Goal: Transaction & Acquisition: Purchase product/service

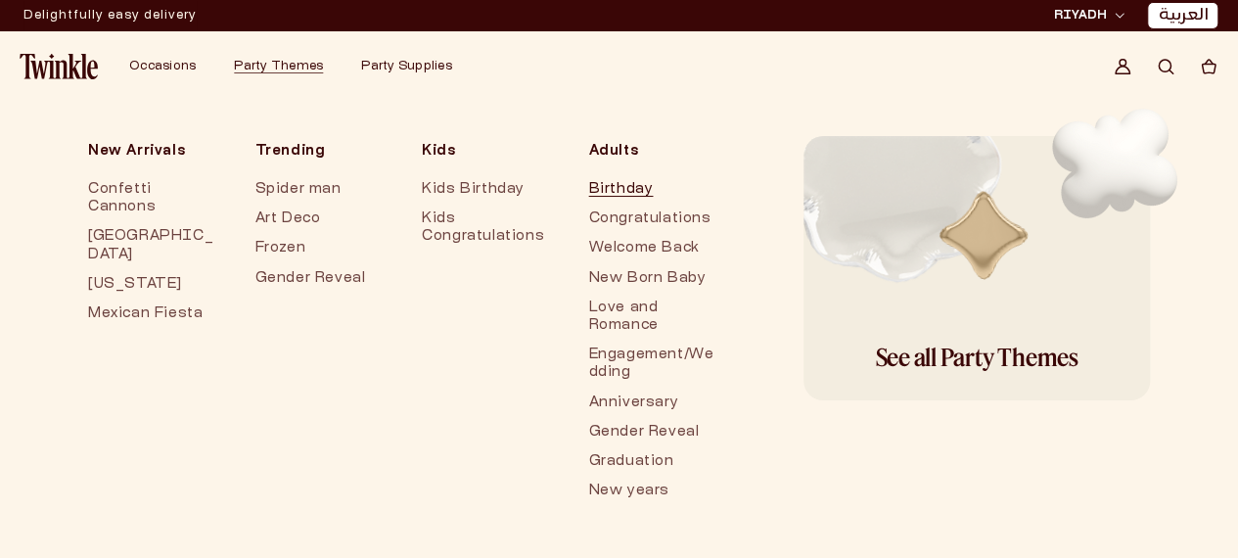
click at [495, 187] on link "Birthday" at bounding box center [653, 189] width 128 height 29
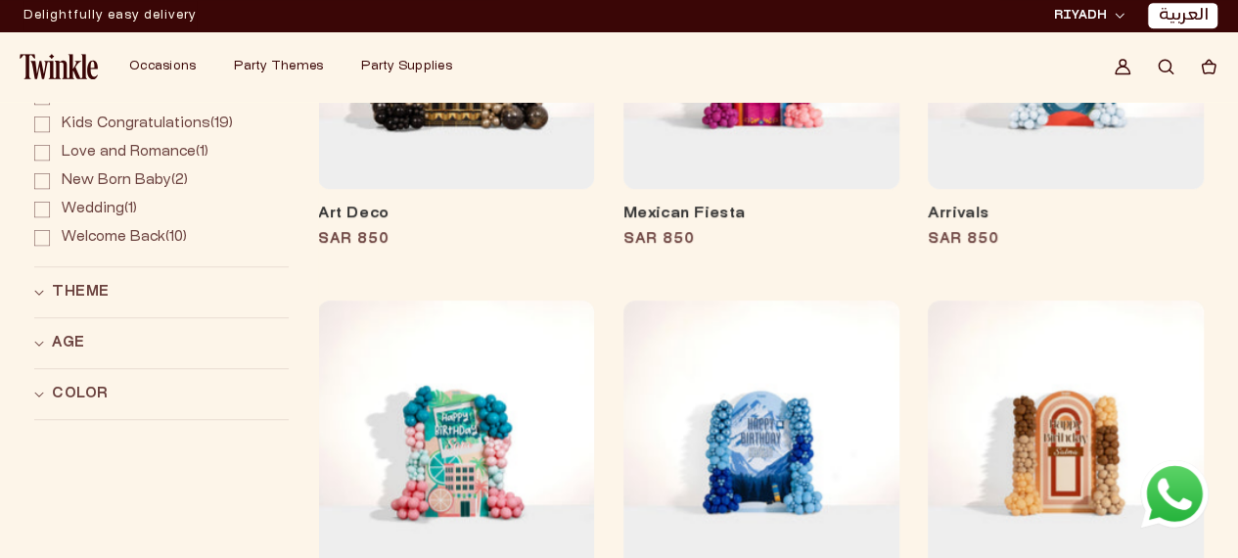
scroll to position [391, 0]
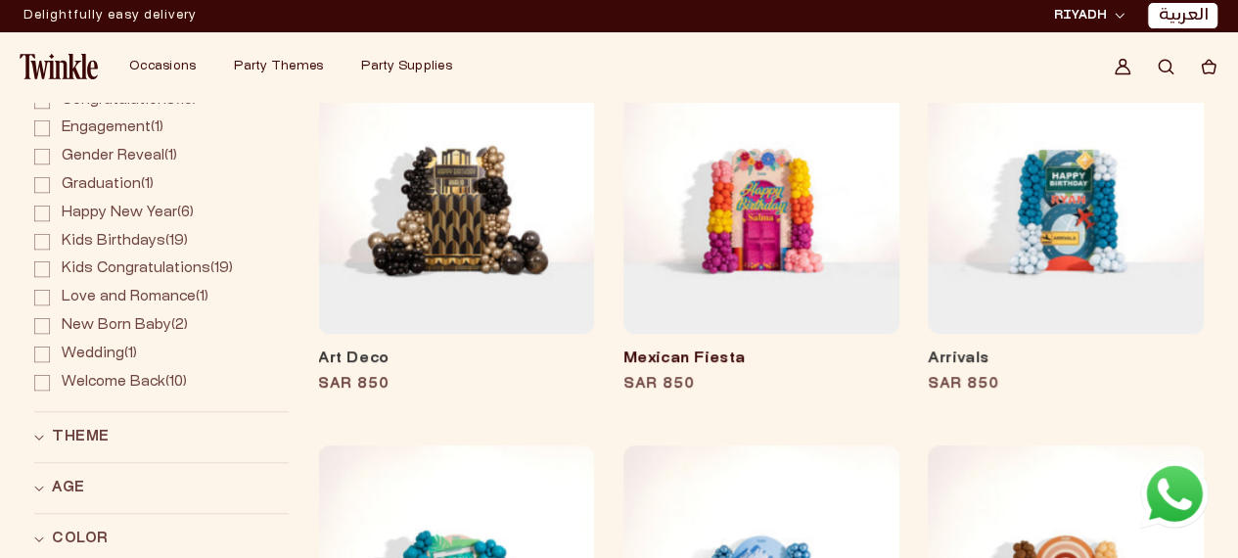
click at [787, 349] on link "Mexican Fiesta" at bounding box center [761, 359] width 276 height 20
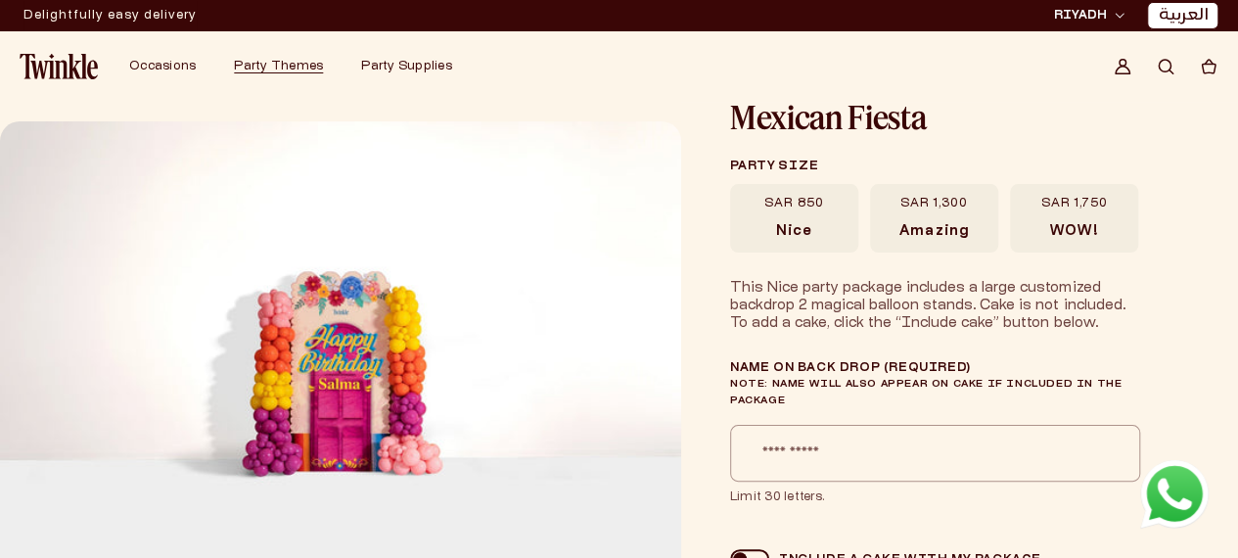
click at [1077, 232] on span "WOW!" at bounding box center [1074, 232] width 48 height 18
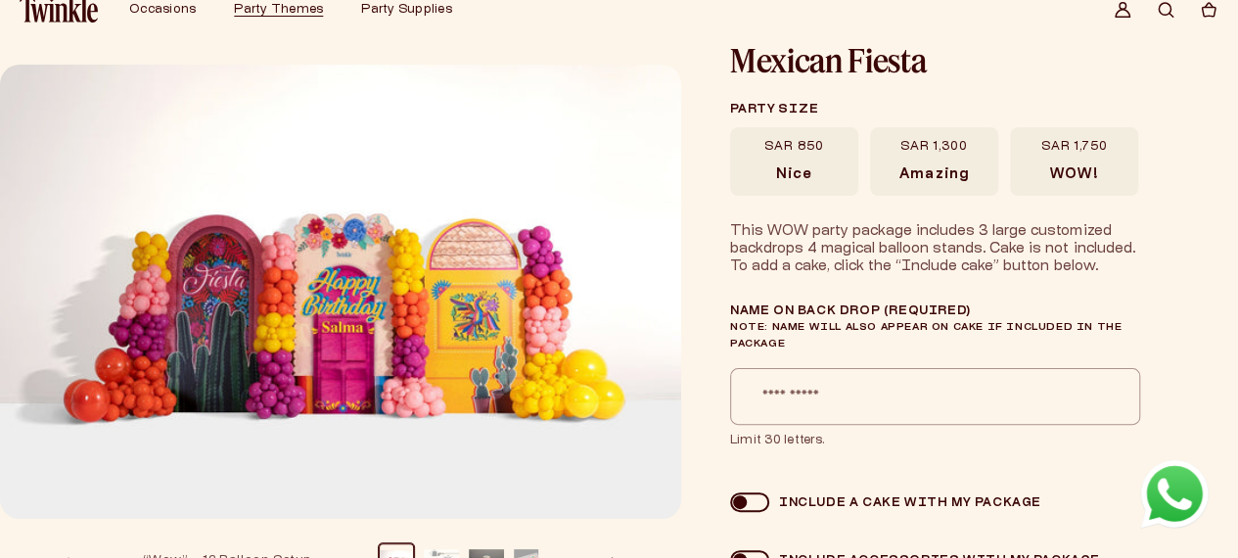
scroll to position [98, 0]
